Goal: Book appointment/travel/reservation

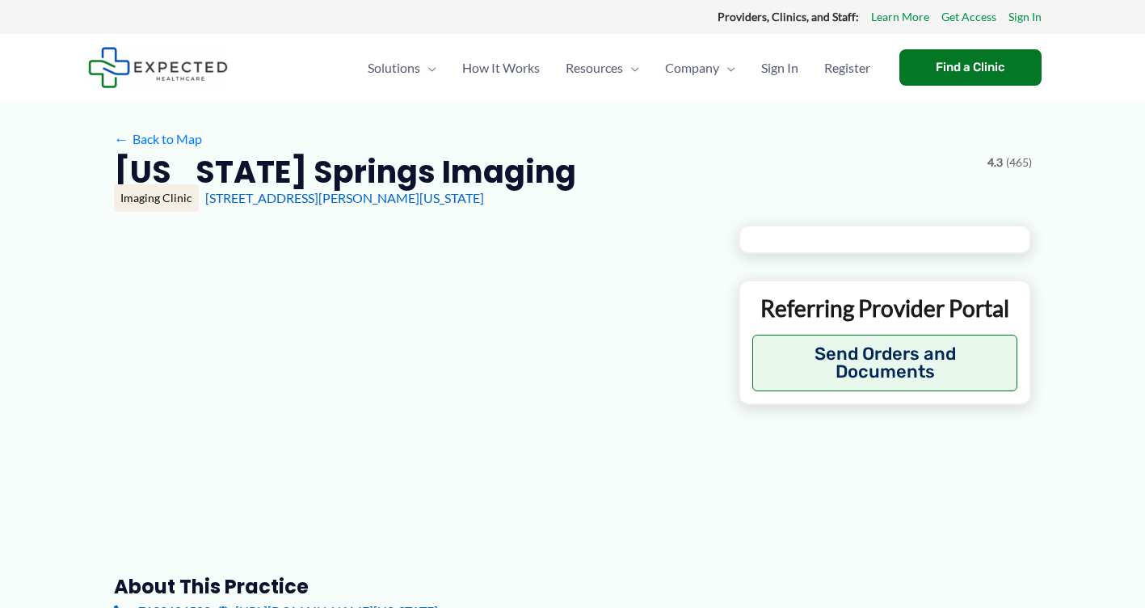
type input "**********"
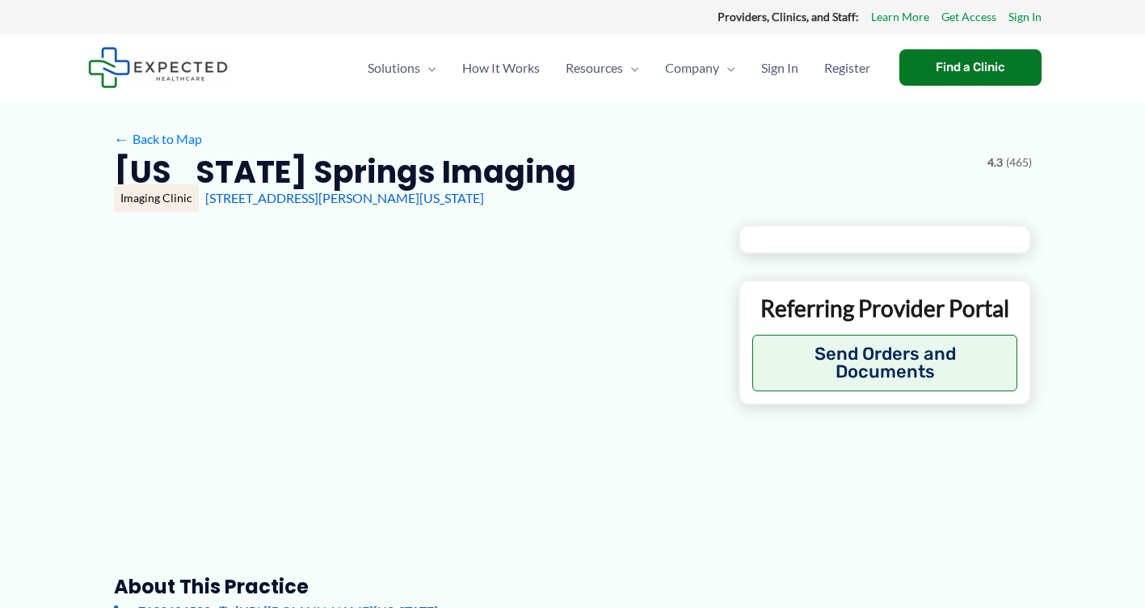
type input "**********"
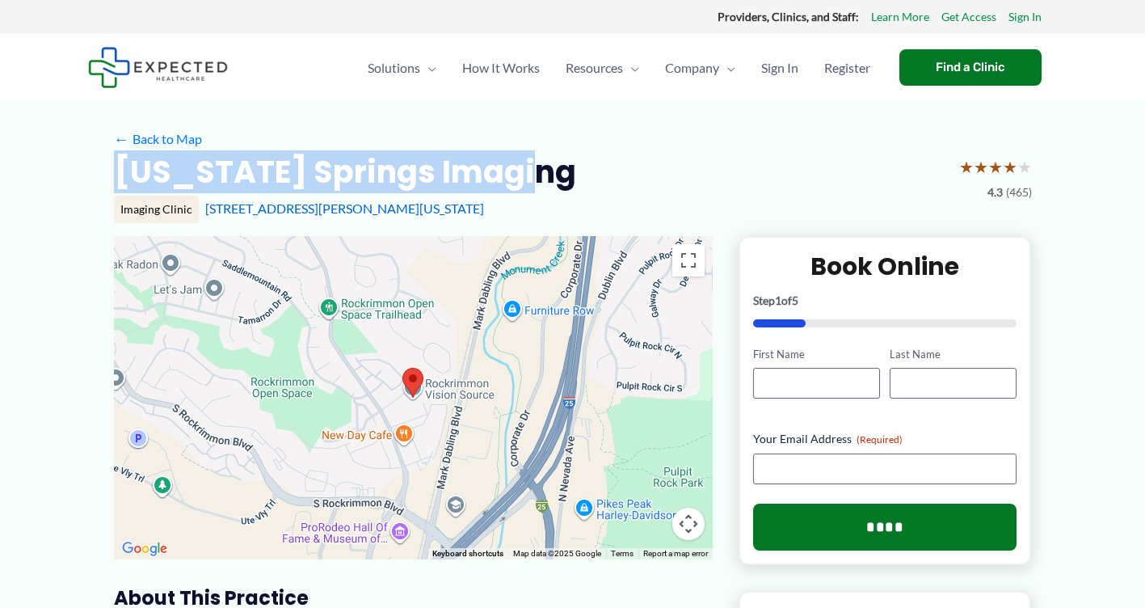
drag, startPoint x: 111, startPoint y: 175, endPoint x: 603, endPoint y: 175, distance: 492.8
copy h2 "[US_STATE] Springs Imaging"
